Goal: Transaction & Acquisition: Book appointment/travel/reservation

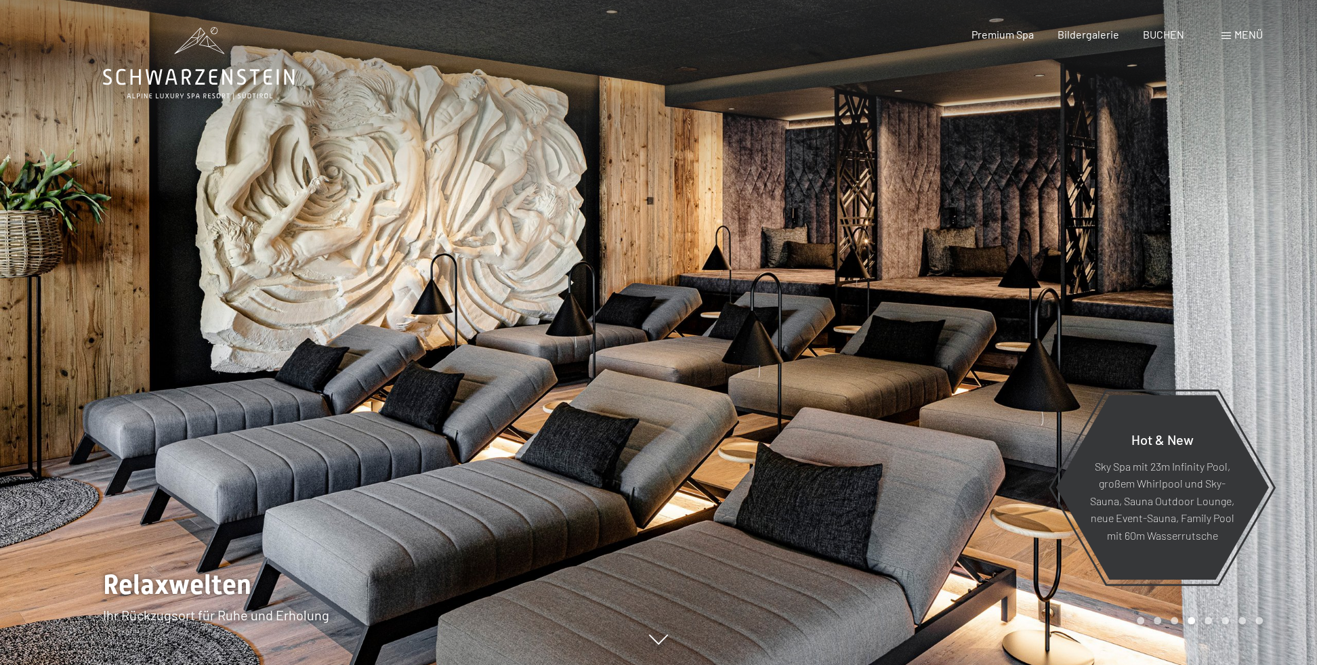
drag, startPoint x: 1054, startPoint y: 205, endPoint x: 147, endPoint y: 210, distance: 907.3
click at [208, 665] on div at bounding box center [658, 665] width 1111 height 0
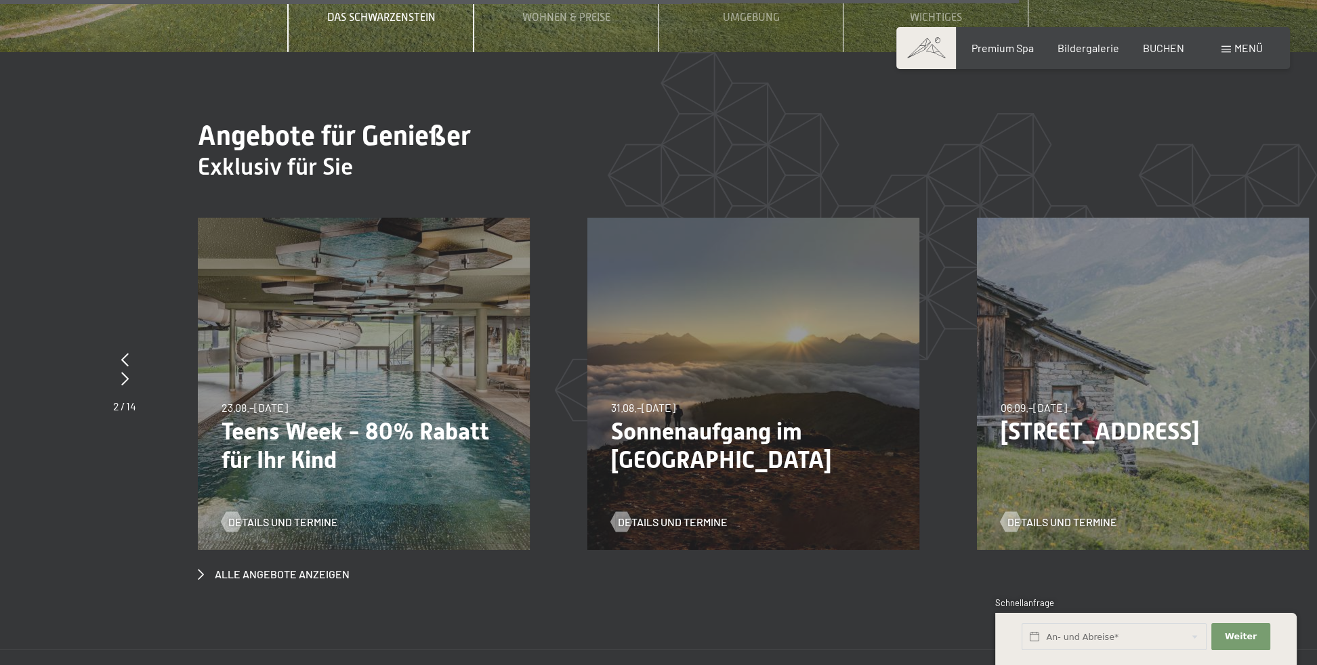
scroll to position [5349, 0]
drag, startPoint x: 866, startPoint y: 226, endPoint x: 667, endPoint y: 228, distance: 198.5
click at [658, 228] on div "31.08.–14.09.2025 31.08.–14.09.2025 Sonnenaufgang im Ahrntal Details und Termine" at bounding box center [753, 384] width 332 height 332
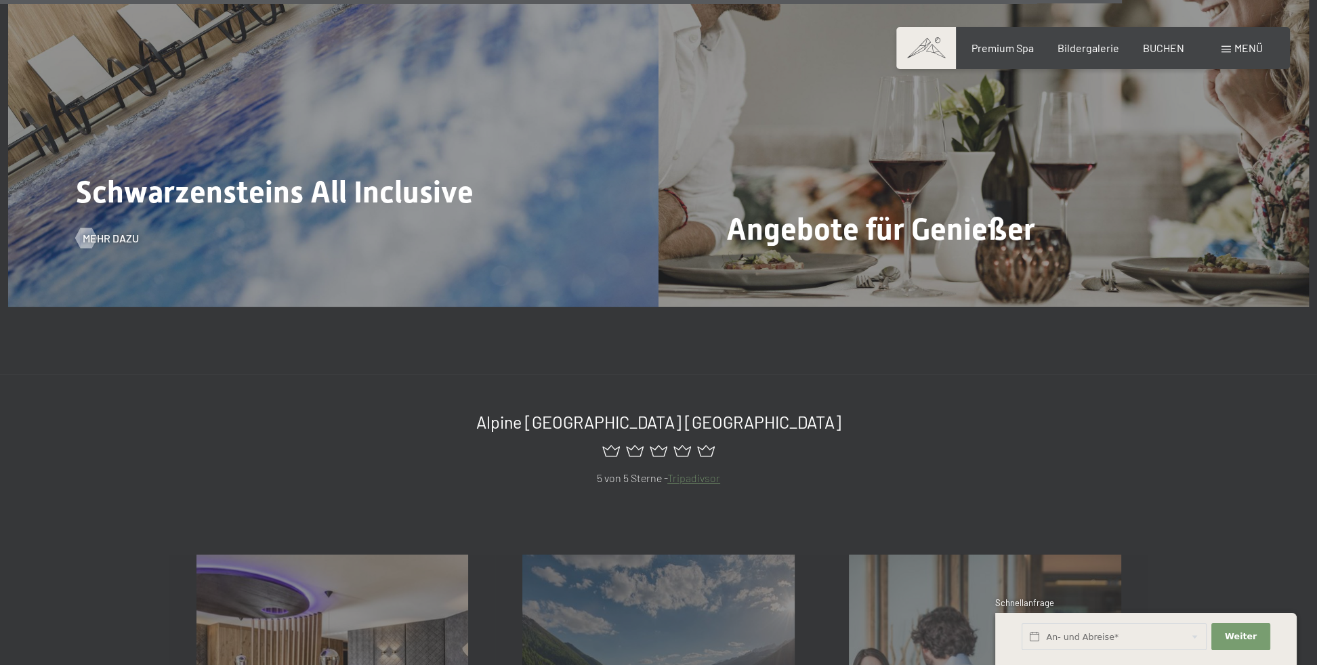
scroll to position [6433, 0]
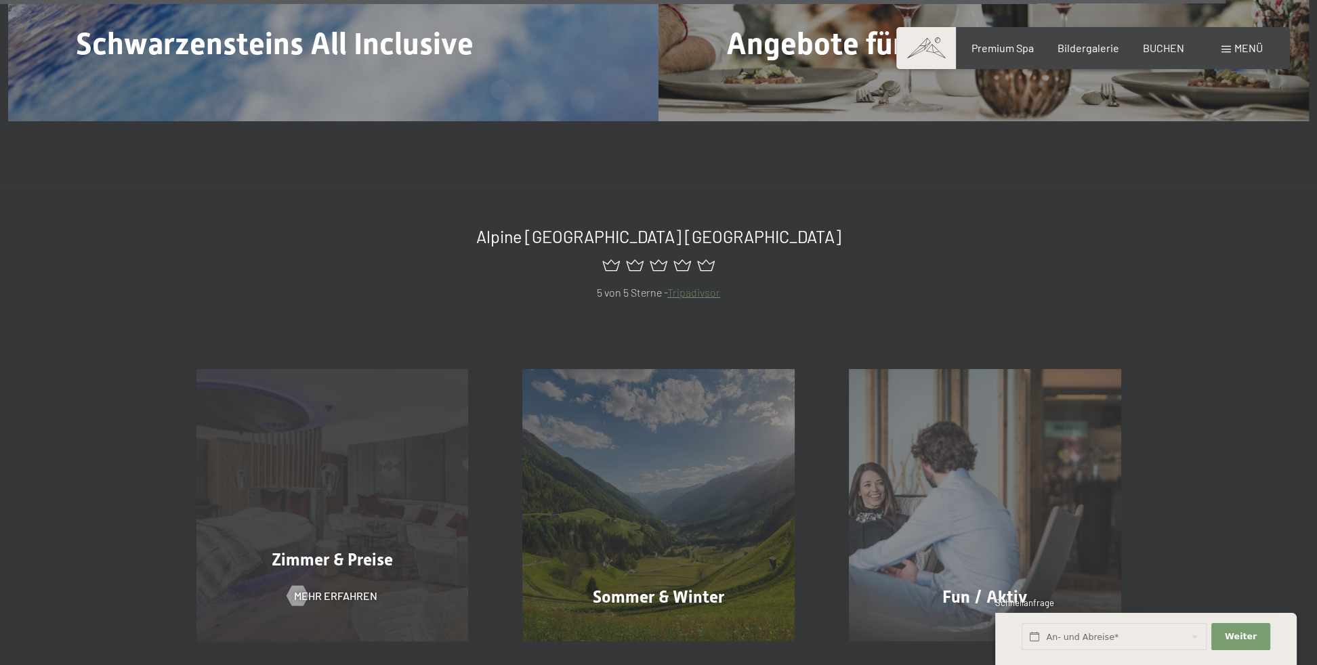
click at [315, 550] on span "Zimmer & Preise" at bounding box center [332, 560] width 121 height 20
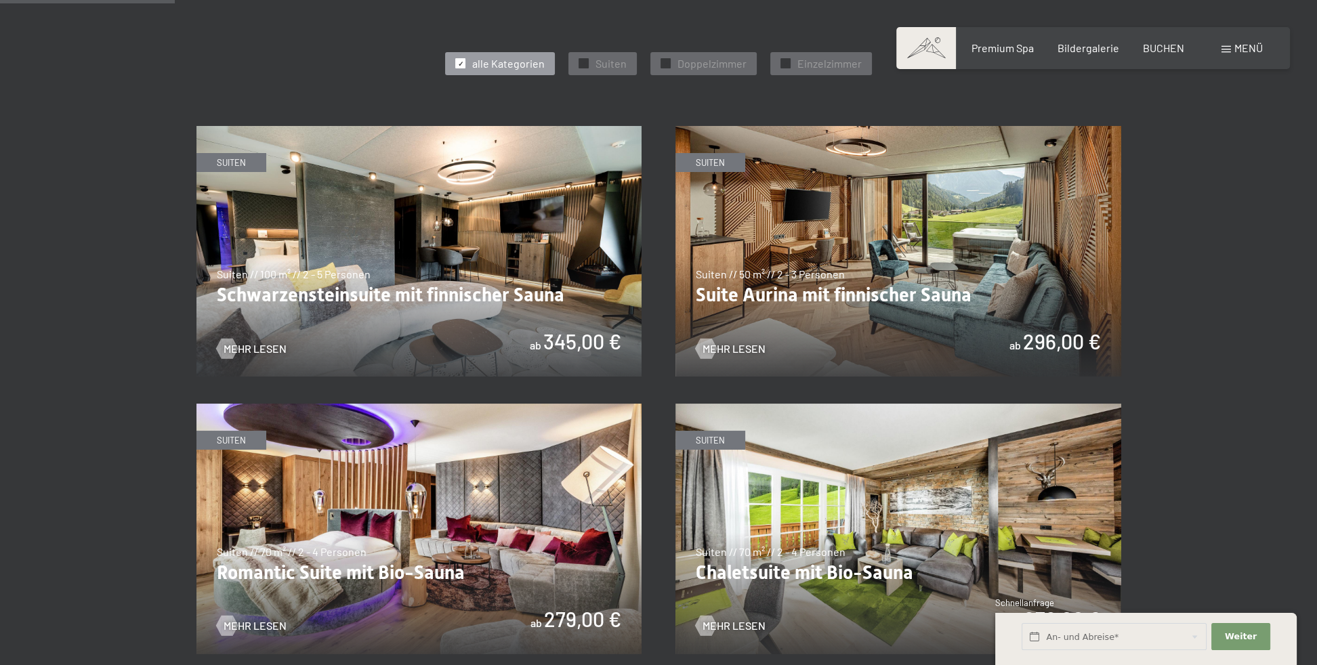
scroll to position [813, 0]
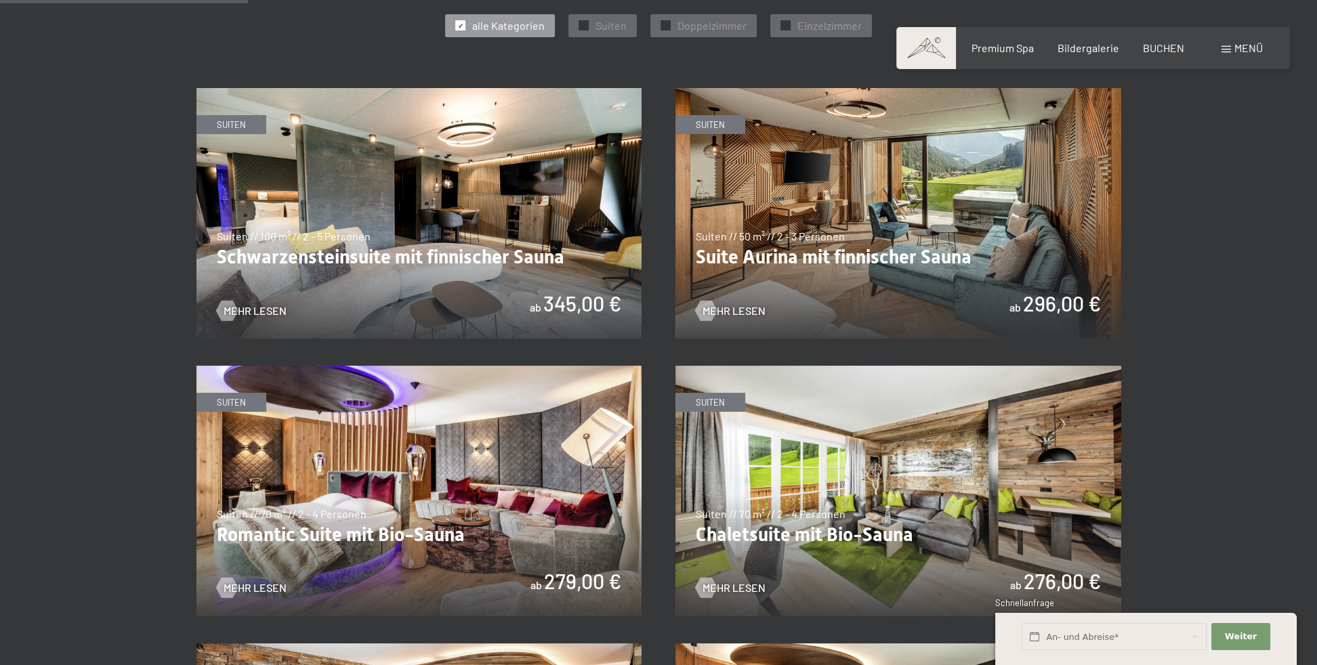
click at [589, 171] on img at bounding box center [419, 213] width 446 height 251
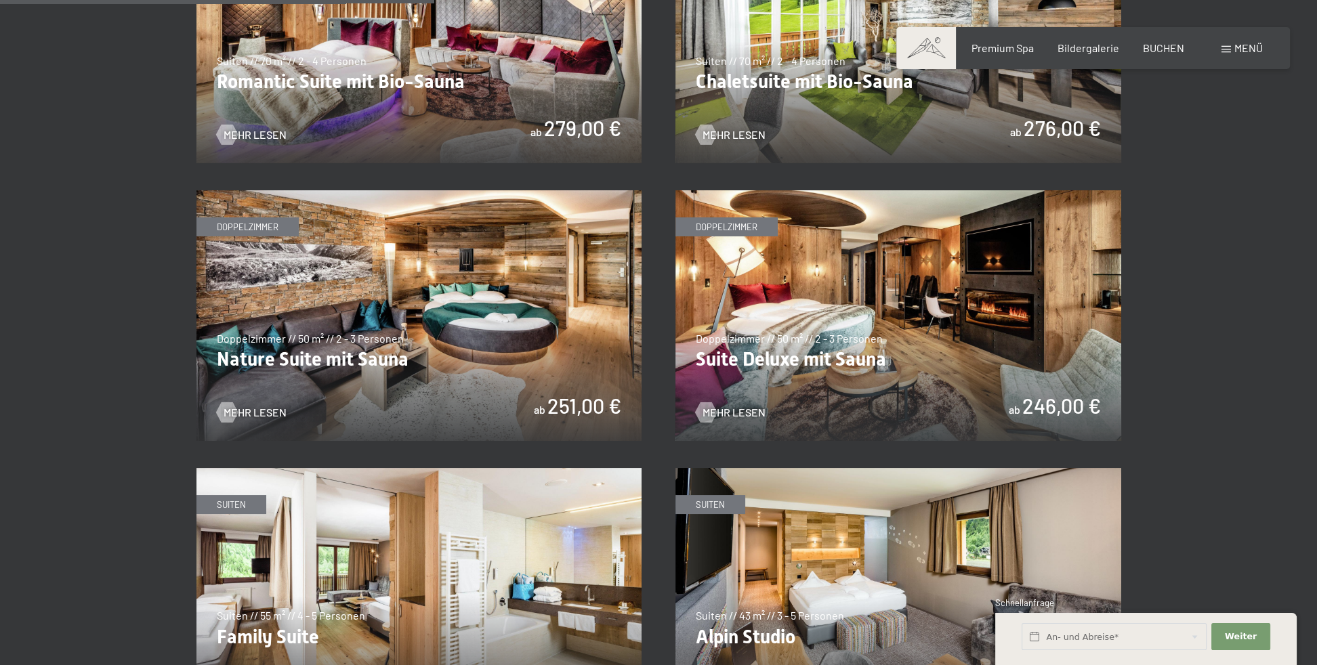
scroll to position [1422, 0]
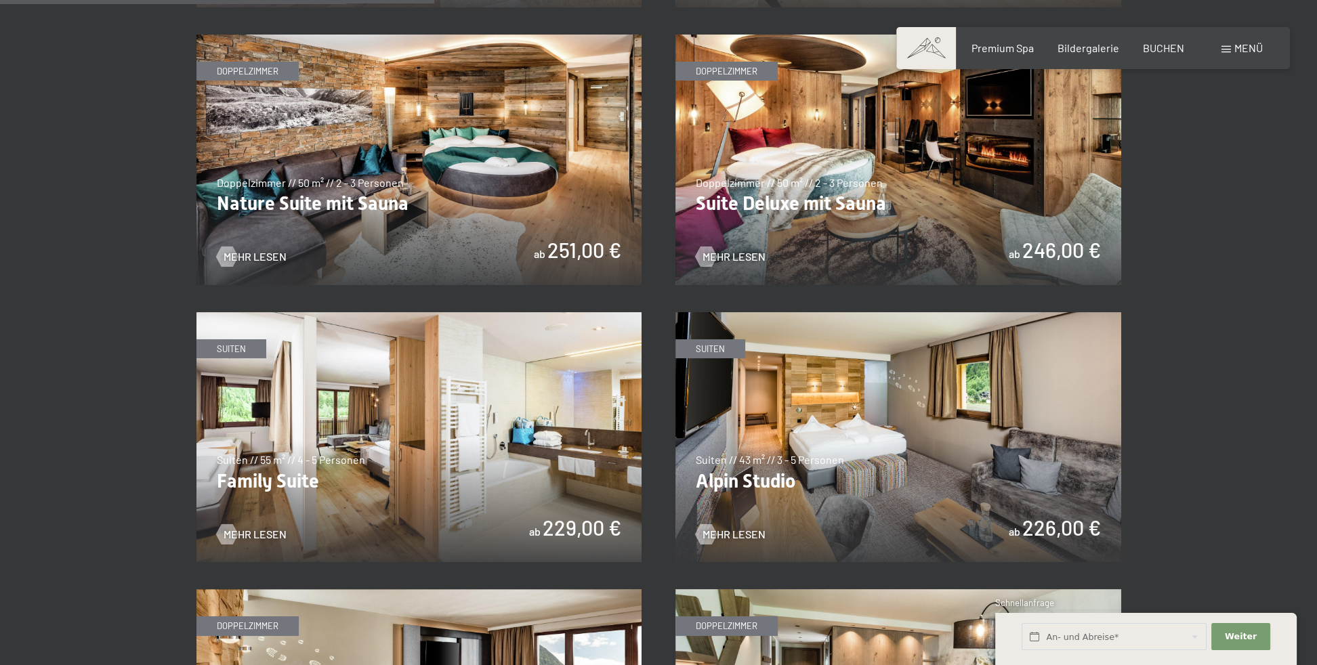
click at [1005, 436] on img at bounding box center [899, 437] width 446 height 251
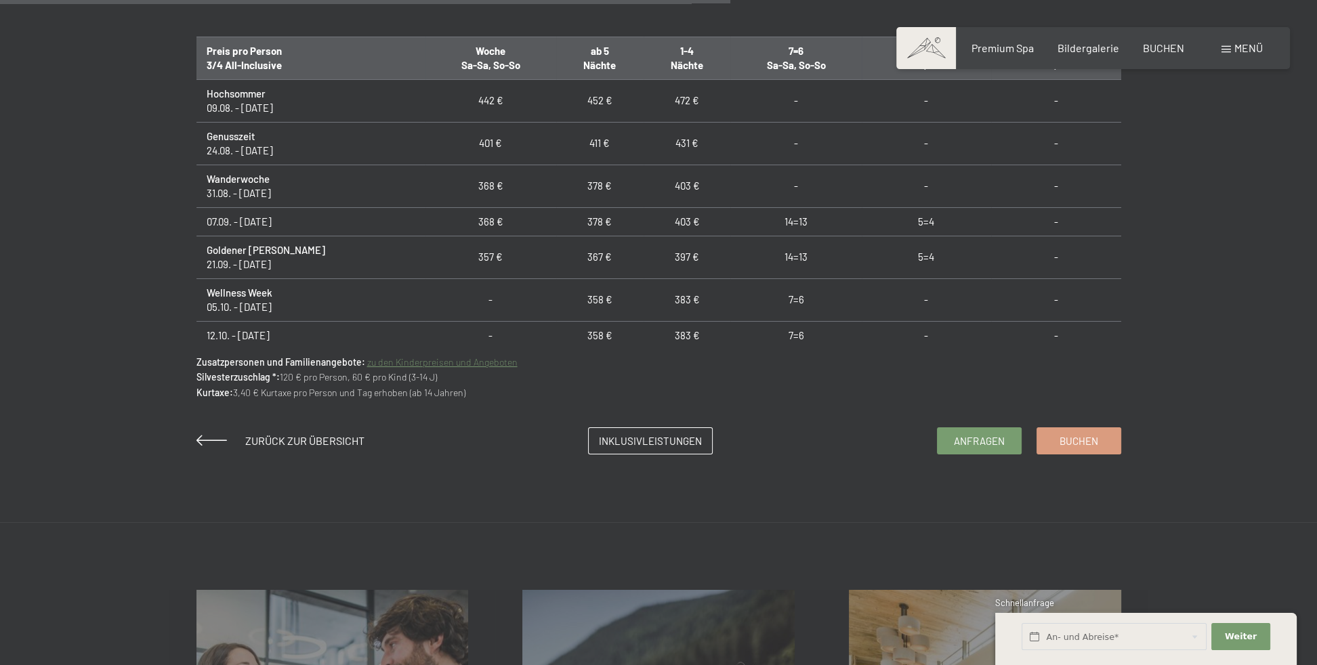
scroll to position [949, 0]
click at [703, 440] on link "Inklusivleistungen" at bounding box center [650, 437] width 123 height 26
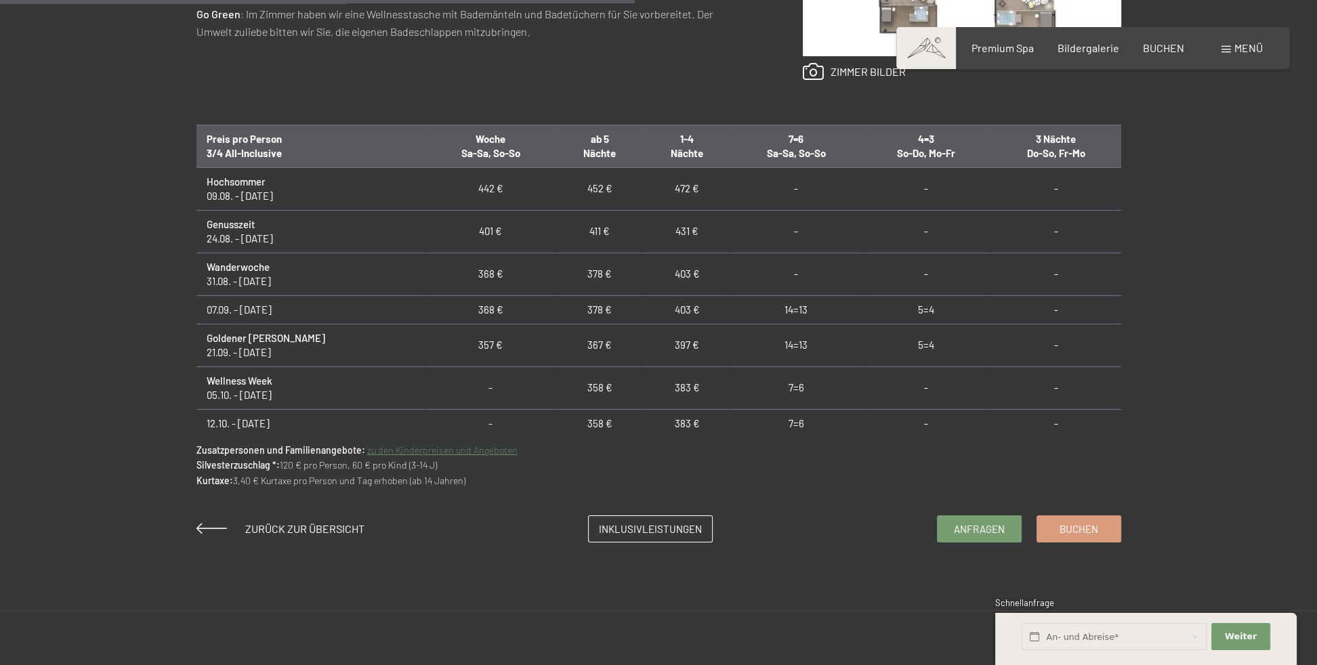
scroll to position [813, 0]
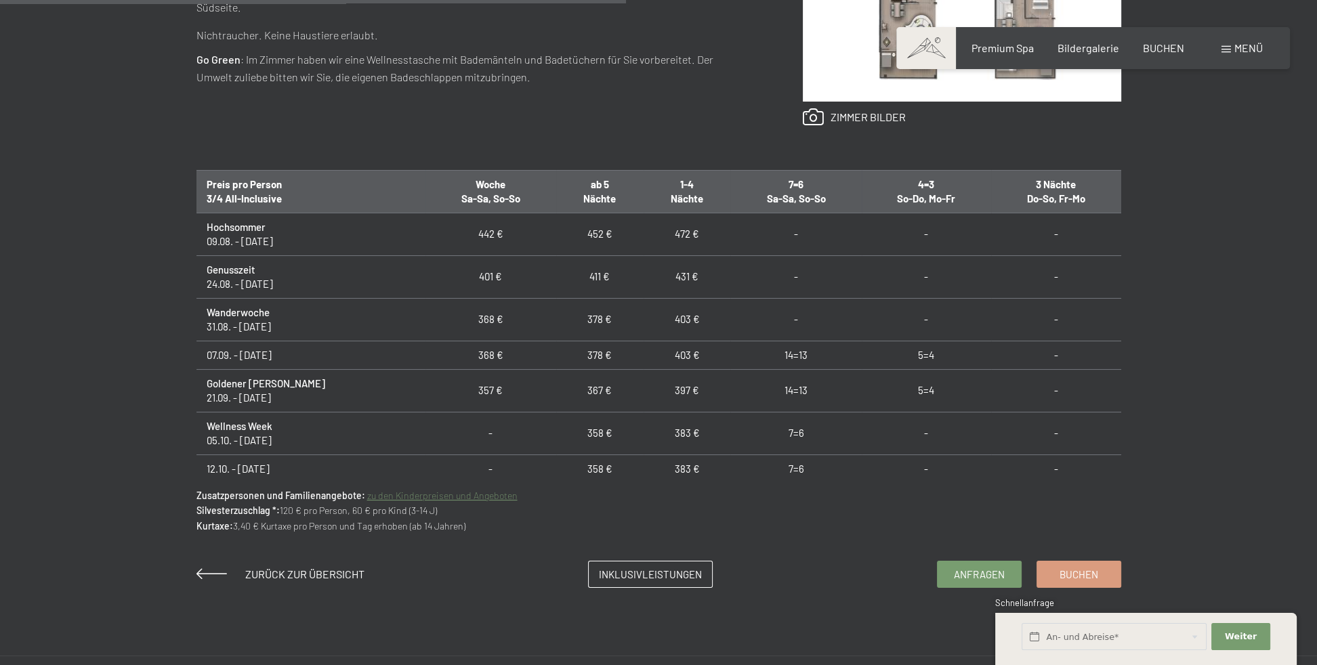
click at [645, 430] on td "383 €" at bounding box center [687, 433] width 87 height 43
drag, startPoint x: 646, startPoint y: 401, endPoint x: 663, endPoint y: 396, distance: 18.4
click at [663, 396] on td "397 €" at bounding box center [687, 390] width 87 height 43
click at [657, 396] on td "397 €" at bounding box center [687, 390] width 87 height 43
drag, startPoint x: 666, startPoint y: 395, endPoint x: 630, endPoint y: 394, distance: 35.9
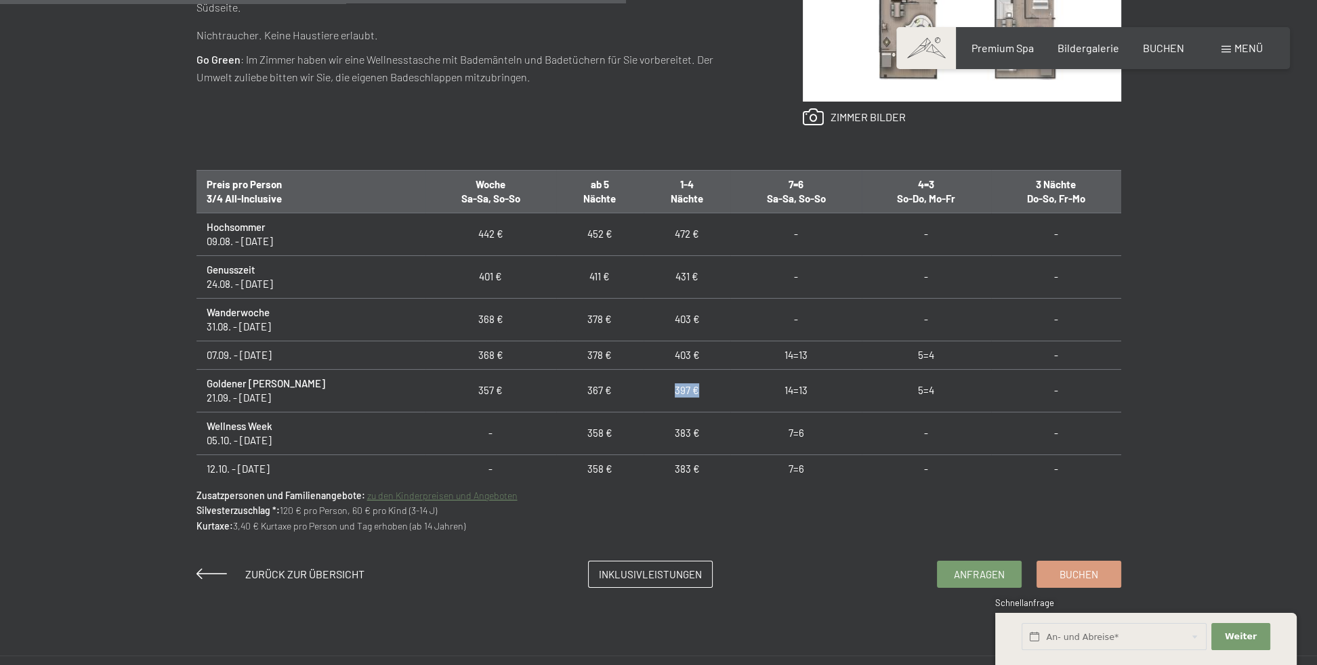
click at [644, 394] on td "397 €" at bounding box center [687, 390] width 87 height 43
drag, startPoint x: 630, startPoint y: 394, endPoint x: 710, endPoint y: 400, distance: 80.2
click at [730, 400] on td "14=13" at bounding box center [795, 390] width 131 height 43
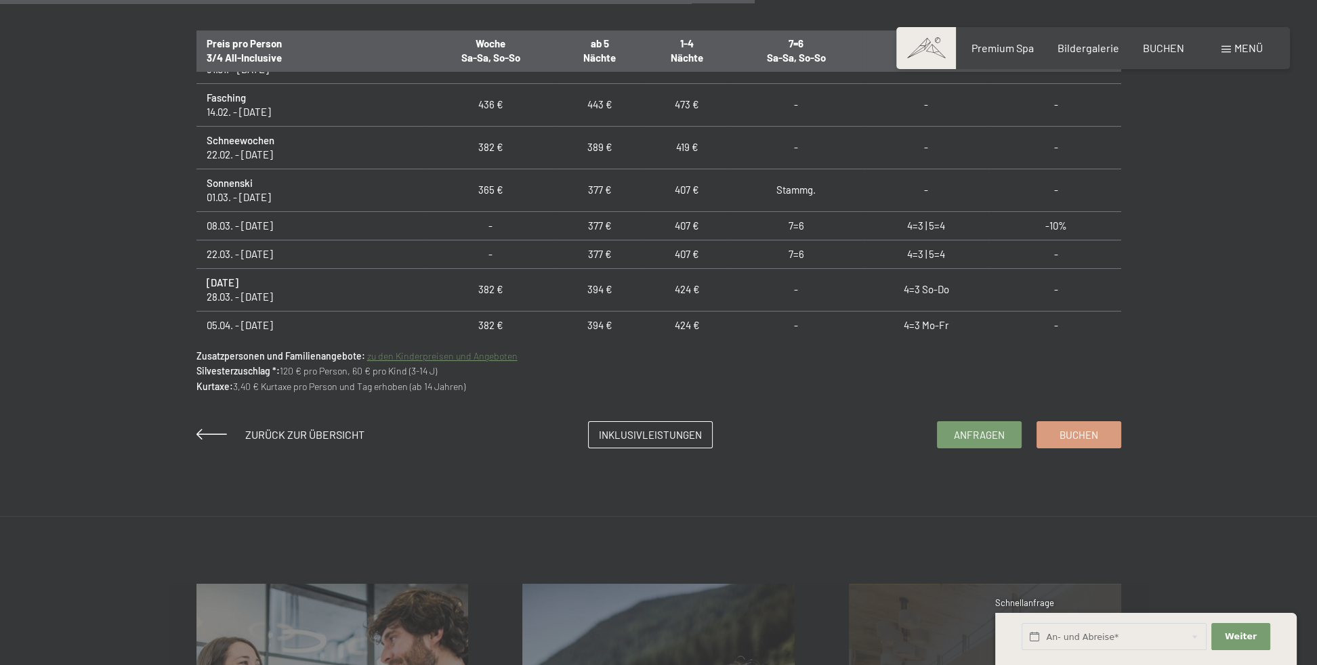
scroll to position [474, 0]
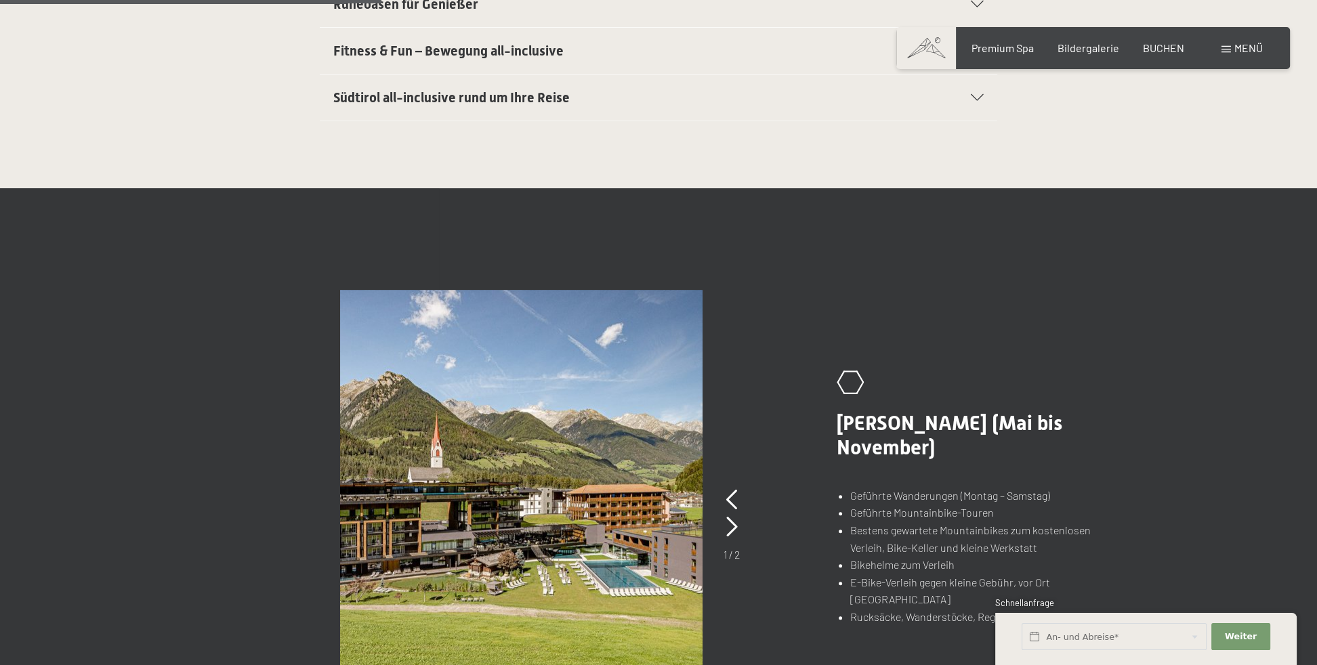
scroll to position [813, 0]
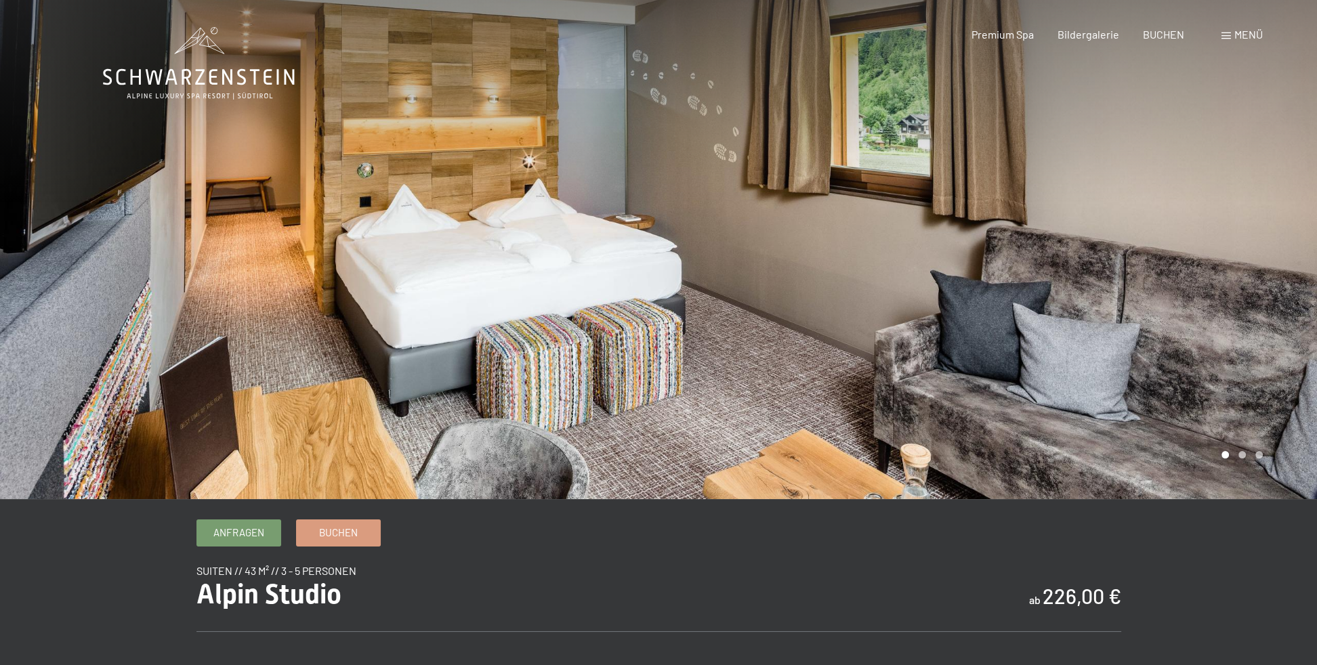
click at [786, 286] on div at bounding box center [988, 249] width 659 height 499
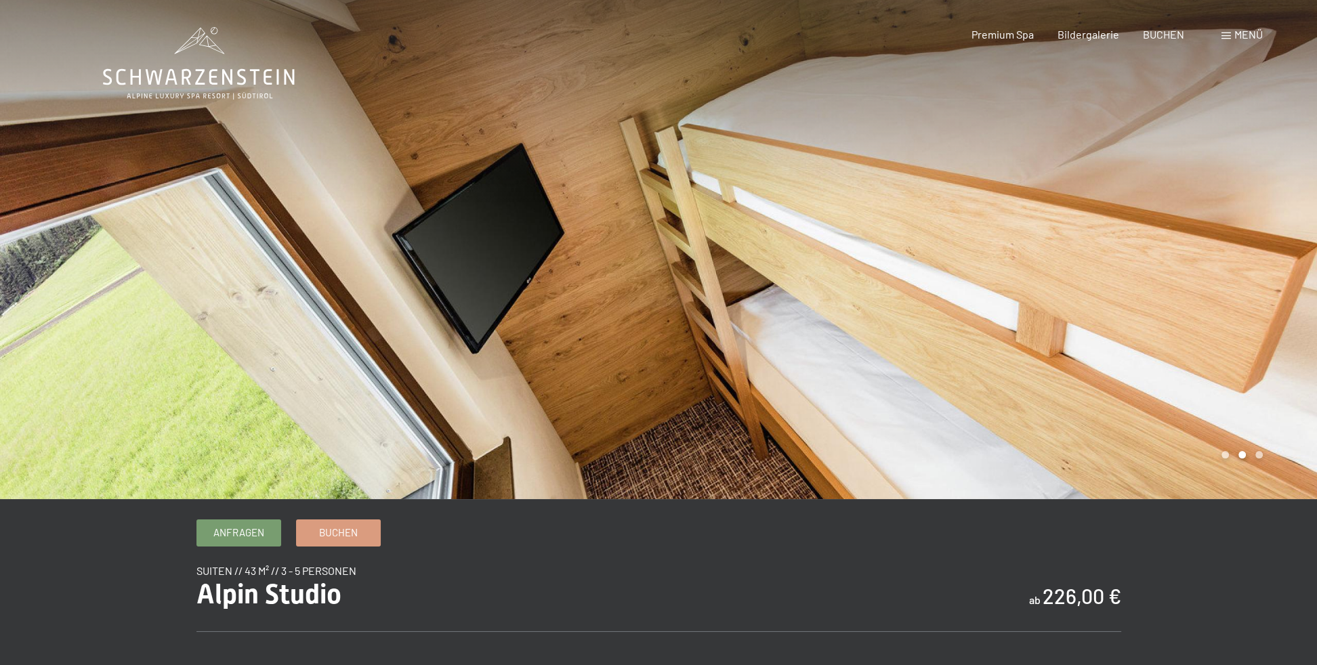
click at [786, 286] on div at bounding box center [988, 249] width 659 height 499
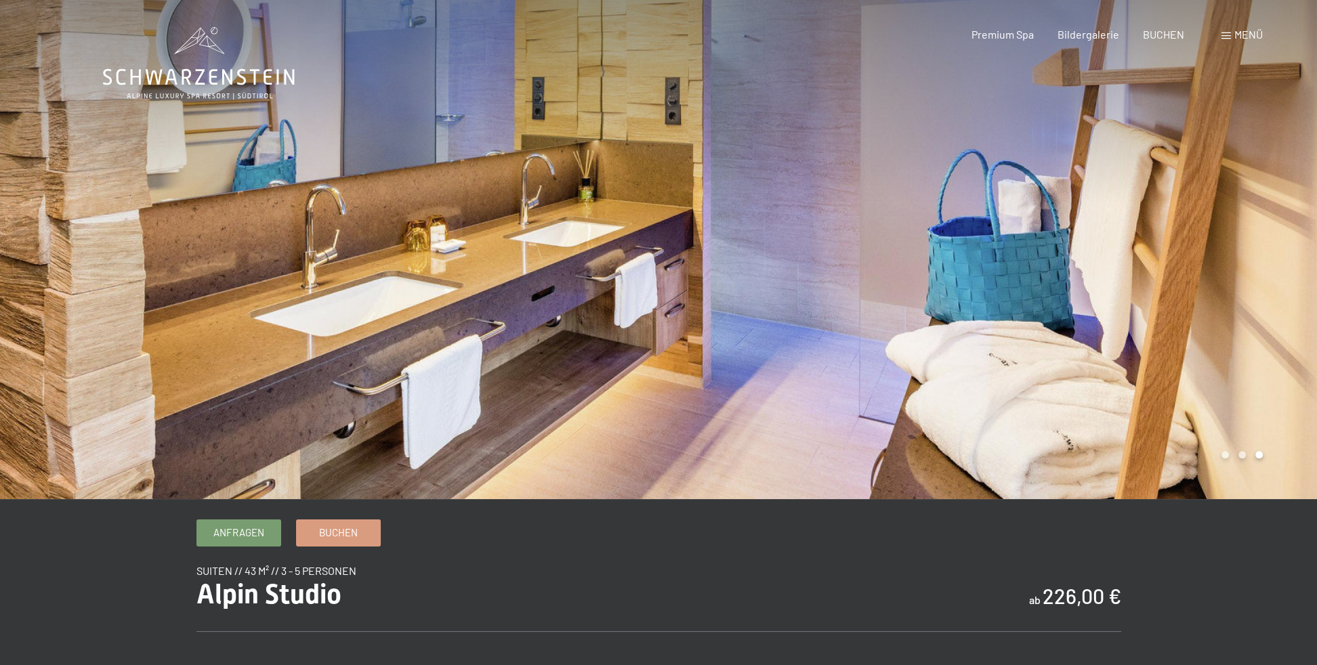
click at [786, 286] on div at bounding box center [988, 249] width 659 height 499
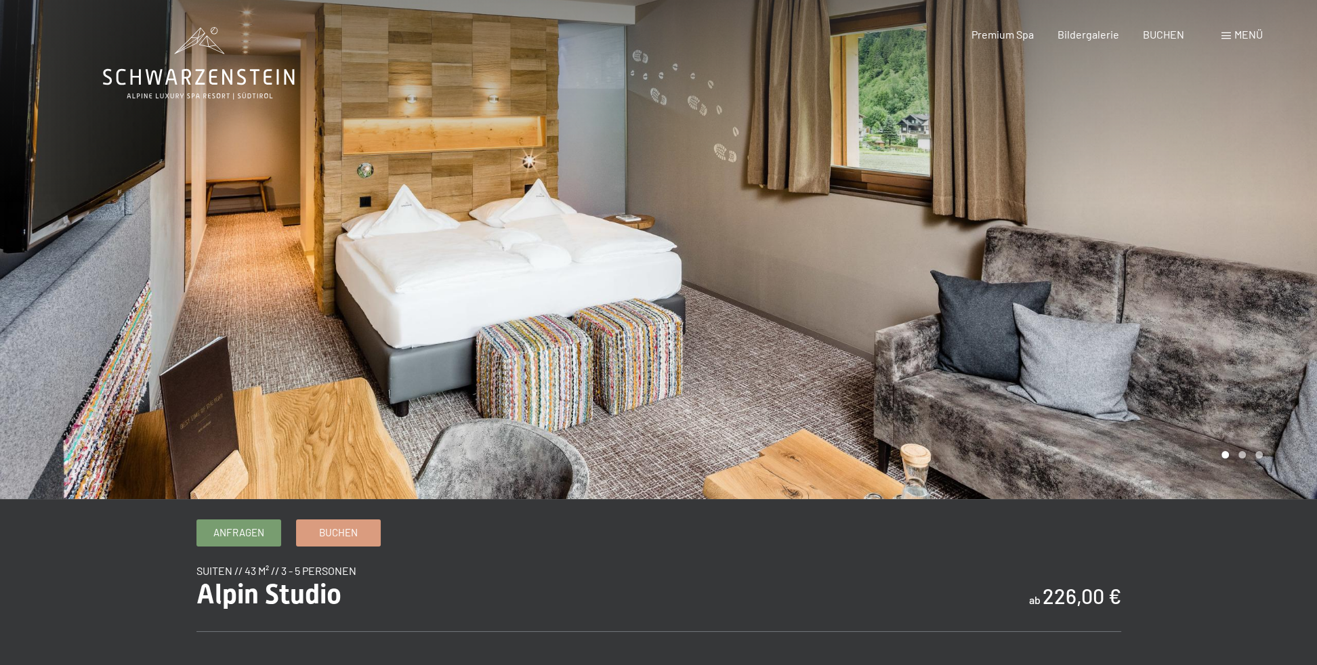
click at [786, 286] on div at bounding box center [988, 249] width 659 height 499
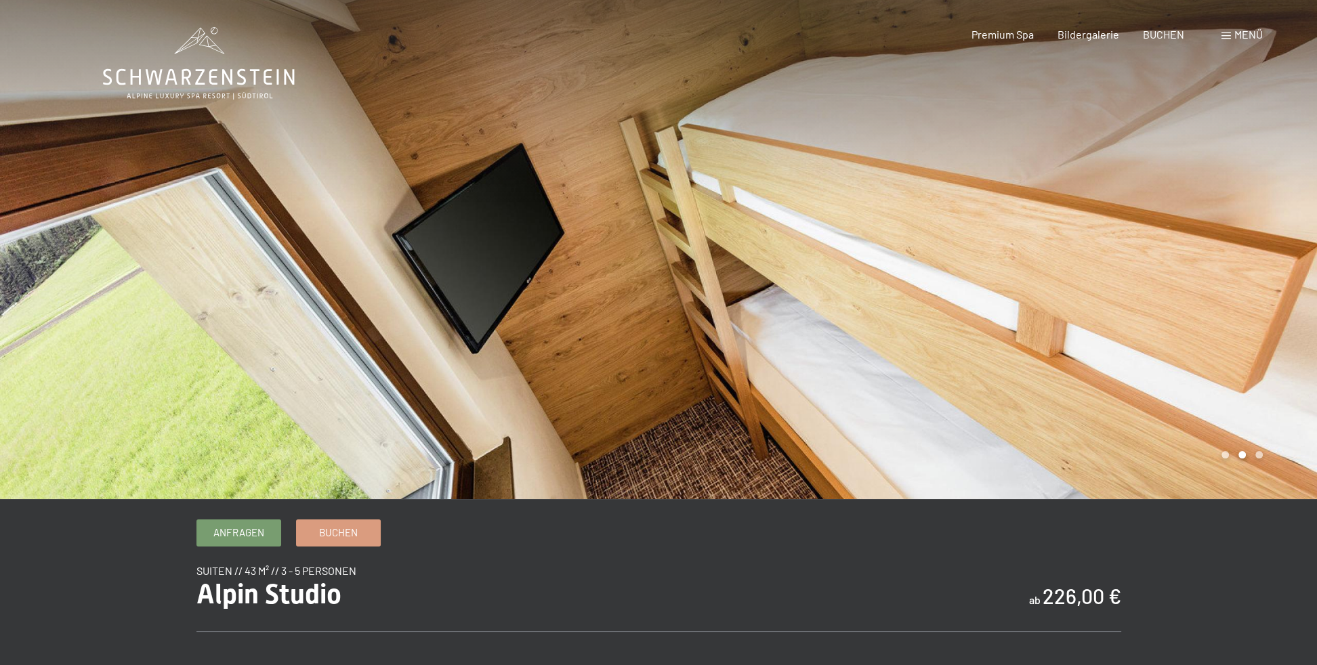
click at [786, 286] on div at bounding box center [988, 249] width 659 height 499
